Goal: Check status: Check status

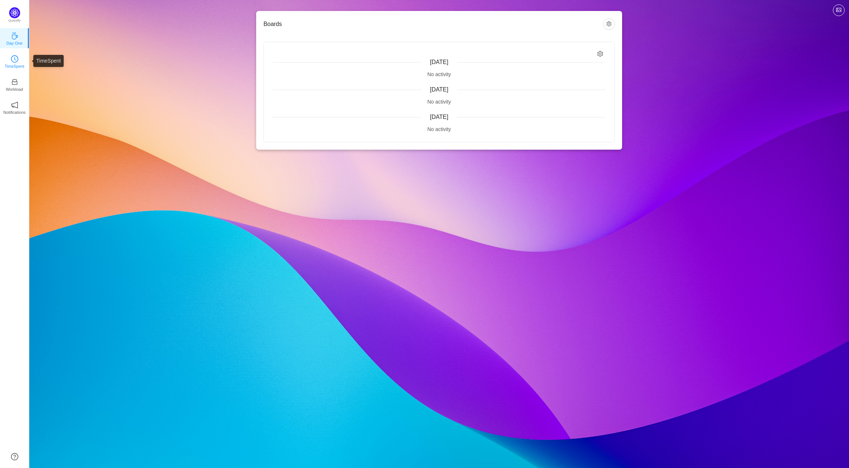
click at [18, 58] on icon "icon: clock-circle" at bounding box center [14, 58] width 7 height 7
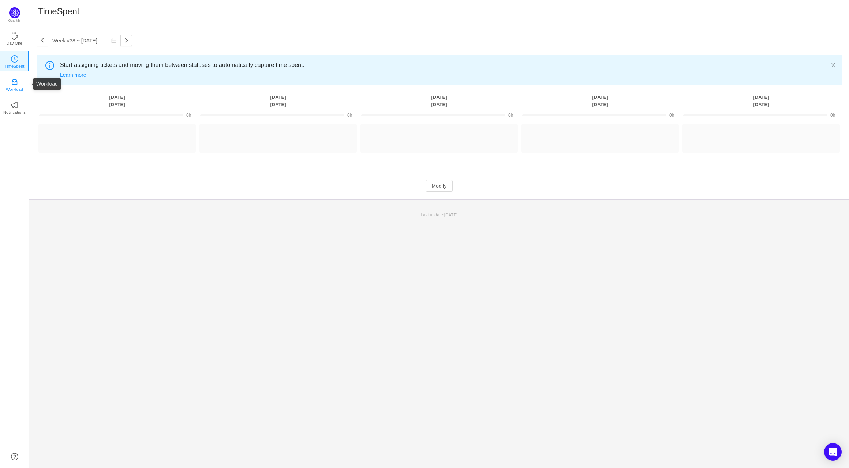
click at [15, 86] on p "Workload" at bounding box center [14, 89] width 17 height 7
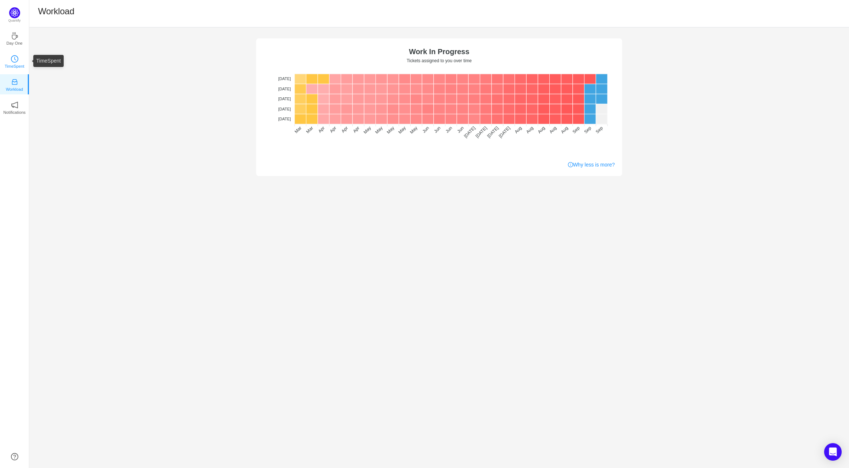
click at [11, 59] on icon "icon: clock-circle" at bounding box center [14, 58] width 7 height 7
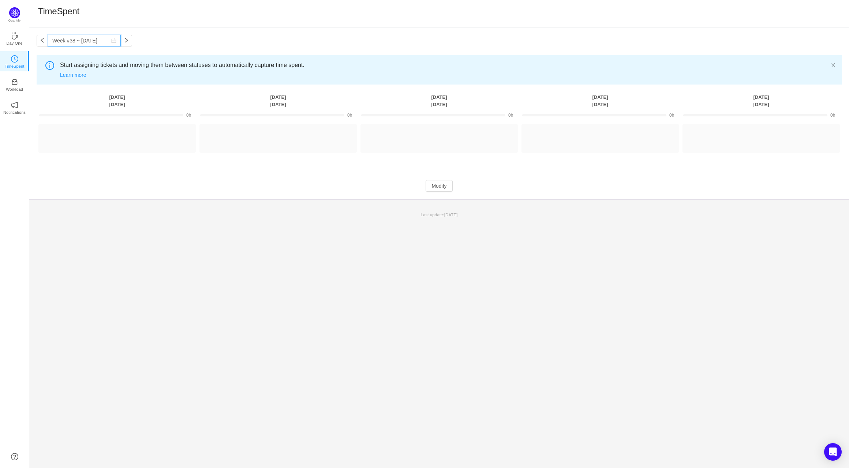
click at [94, 40] on input "Week #38 ~ [DATE]" at bounding box center [84, 41] width 73 height 12
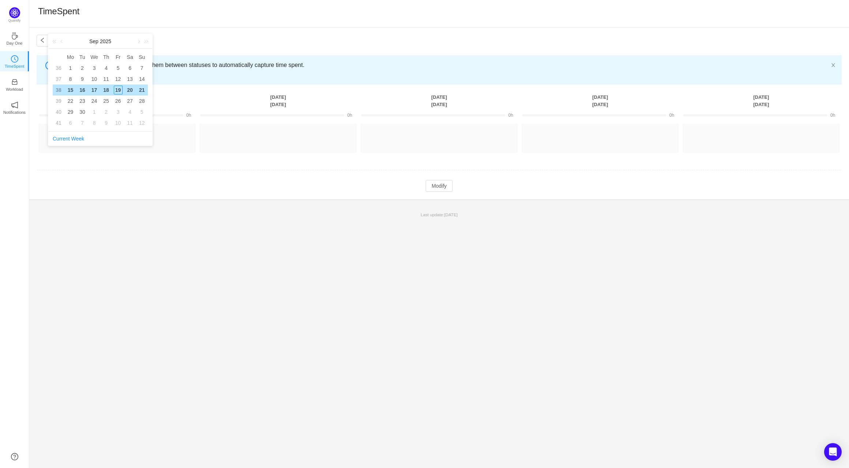
click at [286, 46] on div "Week #38 ~ [DATE] You have reached free plan limit. Upgrade Start assigning tic…" at bounding box center [439, 113] width 820 height 172
